Goal: Find specific page/section: Locate a particular part of the current website

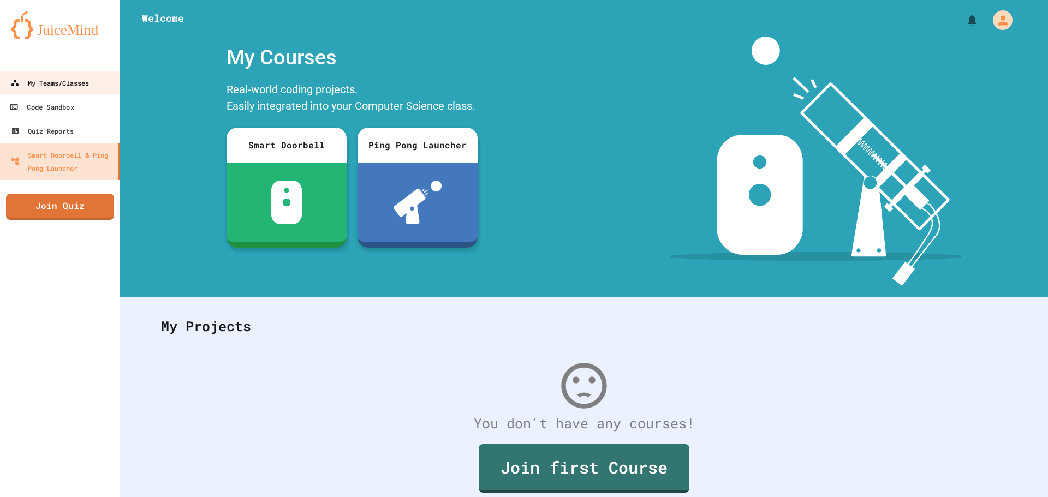
click at [59, 72] on link "My Teams/Classes" at bounding box center [59, 83] width 121 height 24
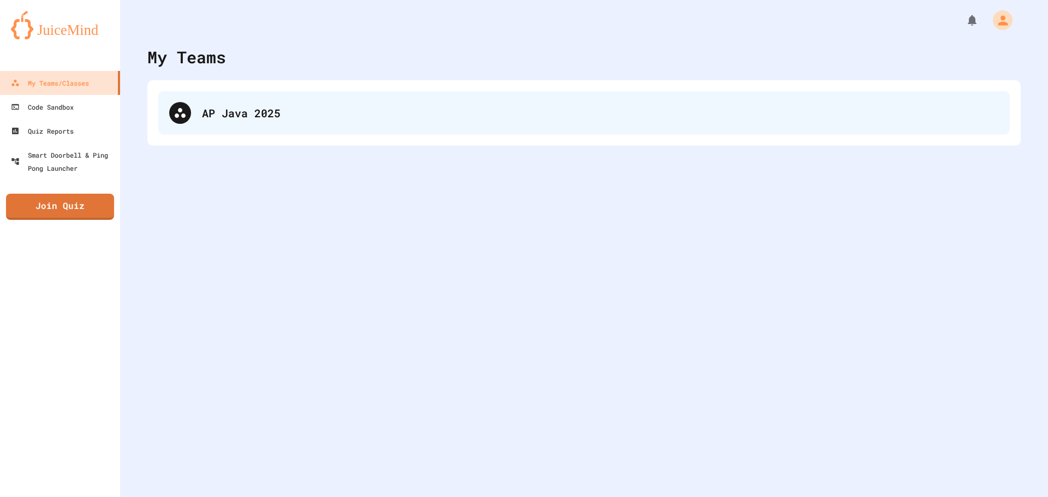
click at [358, 94] on div "AP Java 2025" at bounding box center [584, 113] width 852 height 44
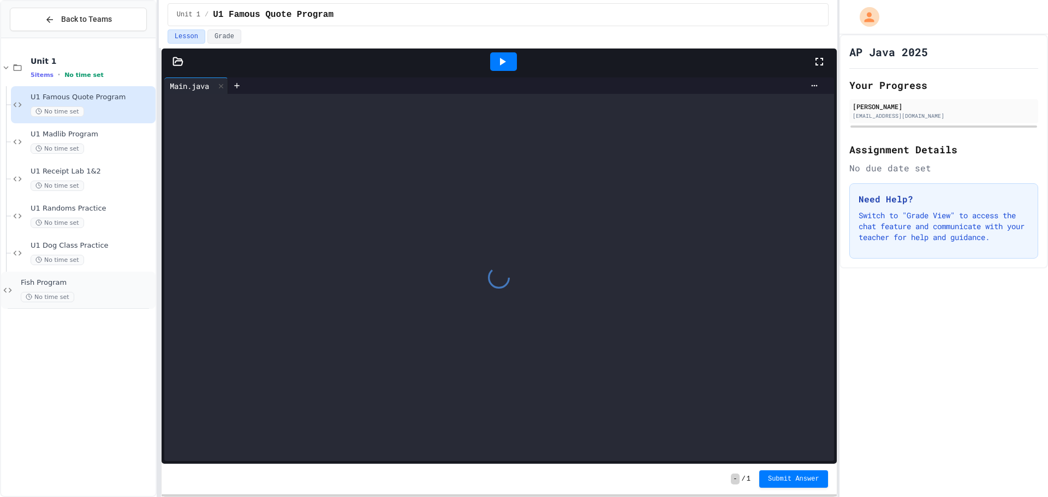
click at [106, 293] on div "No time set" at bounding box center [87, 297] width 133 height 10
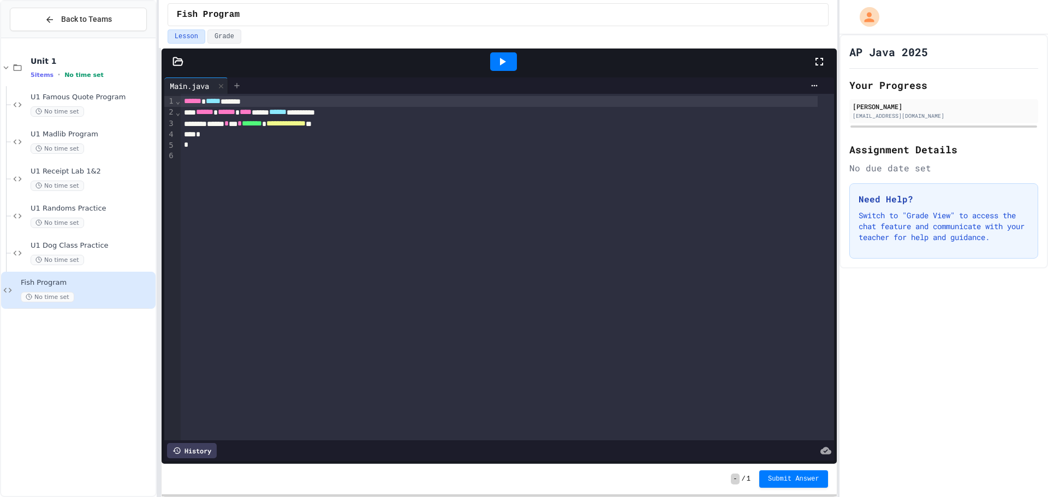
click at [236, 83] on icon at bounding box center [237, 85] width 9 height 9
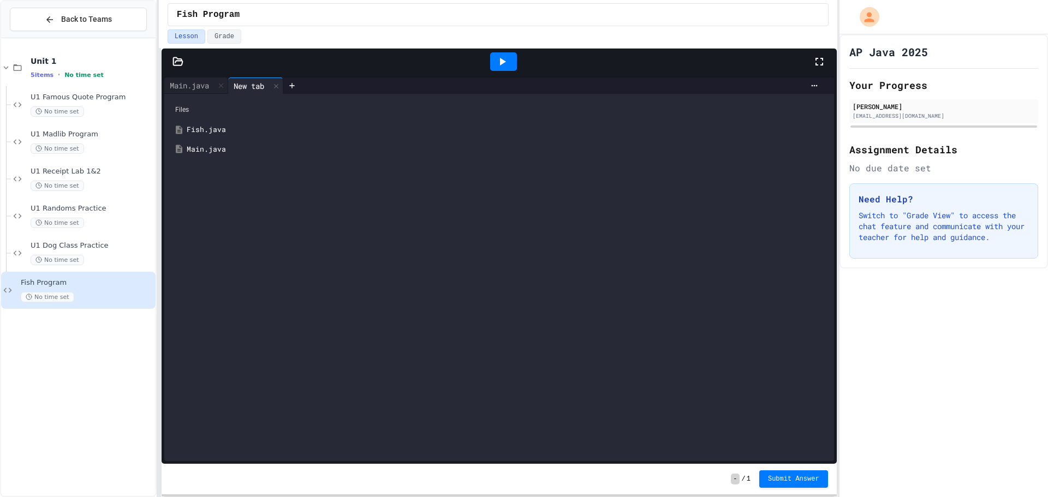
click at [208, 124] on div "Fish.java" at bounding box center [507, 129] width 641 height 11
